Goal: Check status: Check status

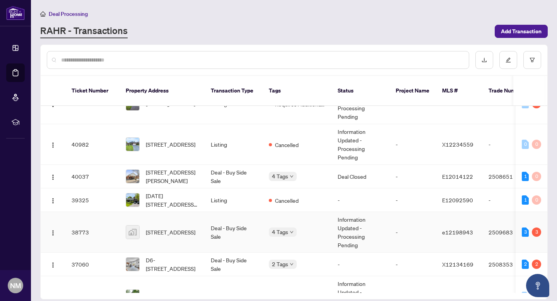
scroll to position [101, 0]
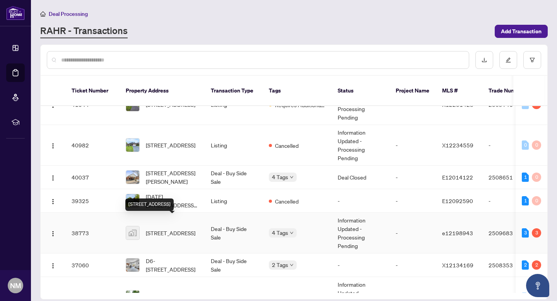
click at [190, 228] on span "[STREET_ADDRESS]" at bounding box center [170, 232] width 49 height 9
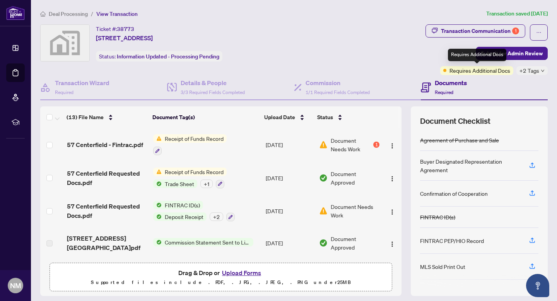
click at [474, 72] on span "Requires Additional Docs" at bounding box center [479, 70] width 61 height 9
click at [530, 71] on span "+2 Tags" at bounding box center [529, 70] width 20 height 9
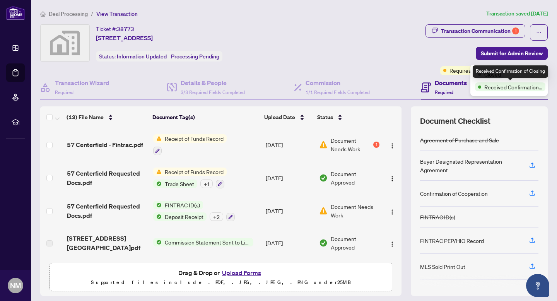
click at [489, 89] on span "Received Confirmation of Closing" at bounding box center [513, 87] width 58 height 9
click at [495, 76] on span "Closed" at bounding box center [492, 74] width 17 height 9
click at [392, 51] on div "Ticket #: 38773 [STREET_ADDRESS] Status: Information Updated - Processing Pendi…" at bounding box center [231, 42] width 382 height 37
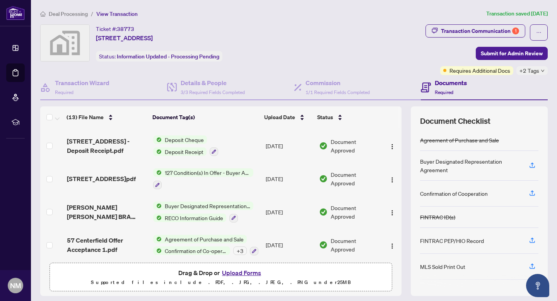
scroll to position [23, 0]
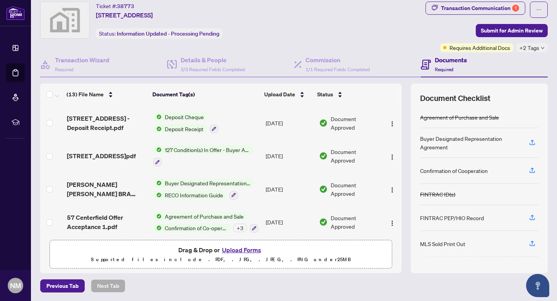
click at [179, 287] on div "Previous Tab Next Tab" at bounding box center [293, 285] width 507 height 13
